Goal: Navigation & Orientation: Find specific page/section

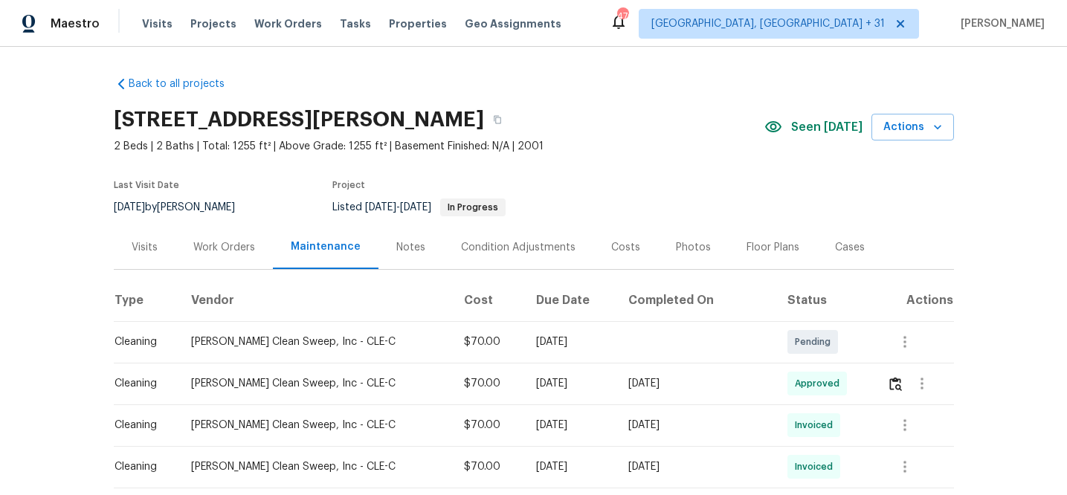
click at [128, 25] on div "Maestro Visits Projects Work Orders Tasks Properties Geo Assignments" at bounding box center [289, 24] width 579 height 30
click at [157, 21] on span "Visits" at bounding box center [157, 23] width 30 height 15
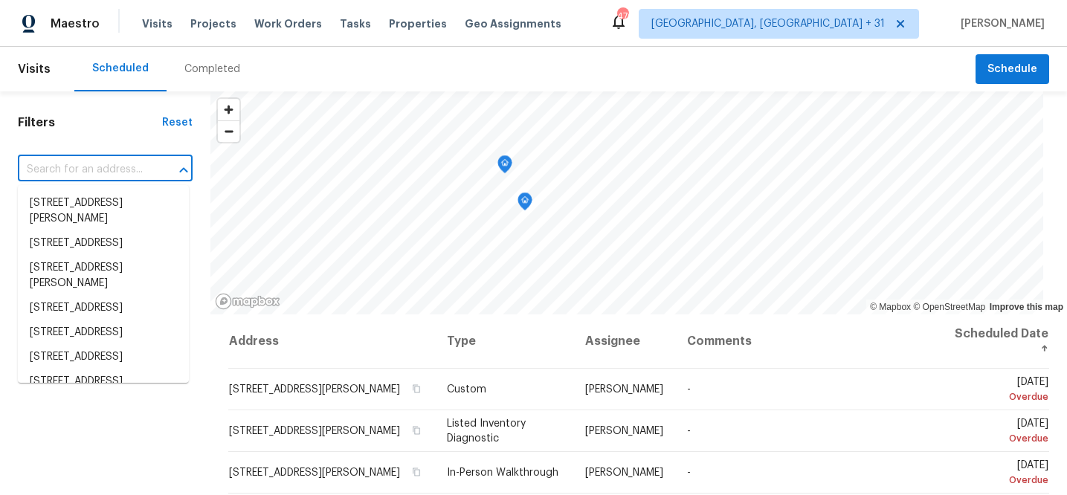
click at [113, 161] on input "text" at bounding box center [84, 169] width 133 height 23
paste input "[STREET_ADDRESS][PERSON_NAME]"
type input "[STREET_ADDRESS][PERSON_NAME]"
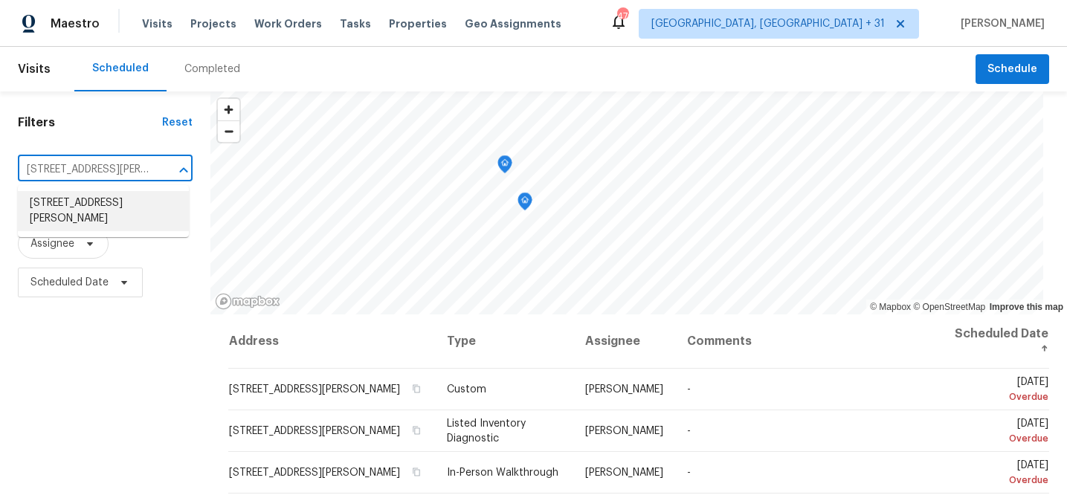
click at [111, 206] on li "[STREET_ADDRESS][PERSON_NAME]" at bounding box center [103, 211] width 171 height 40
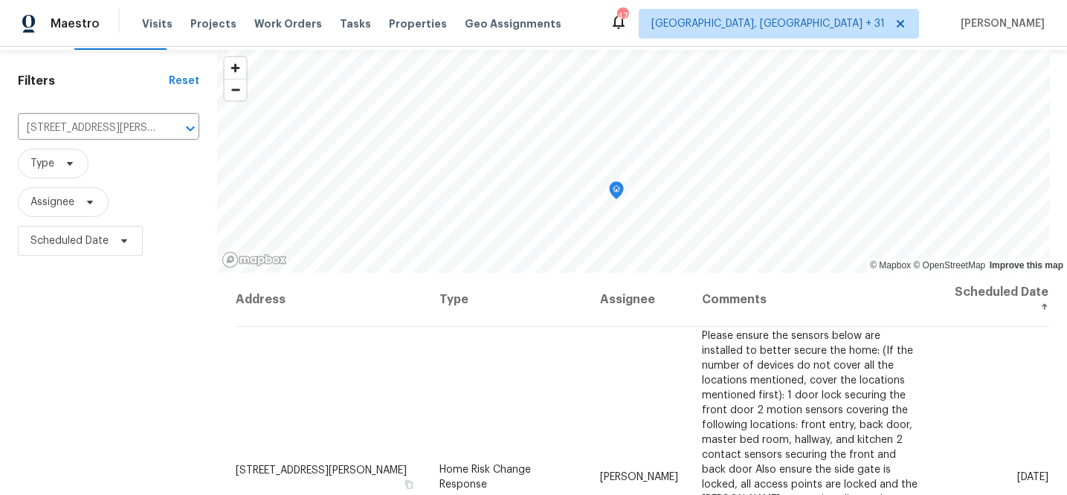
scroll to position [227, 0]
